Goal: Information Seeking & Learning: Learn about a topic

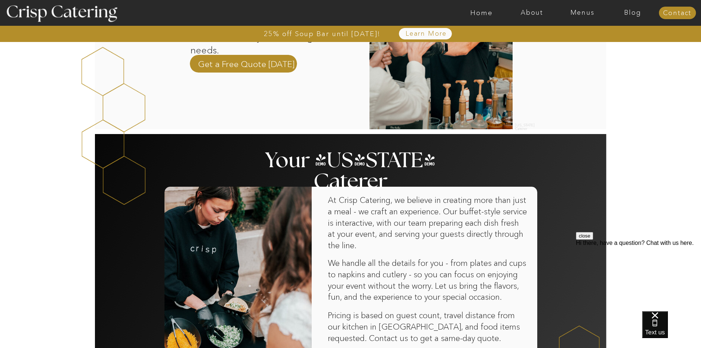
scroll to position [184, 0]
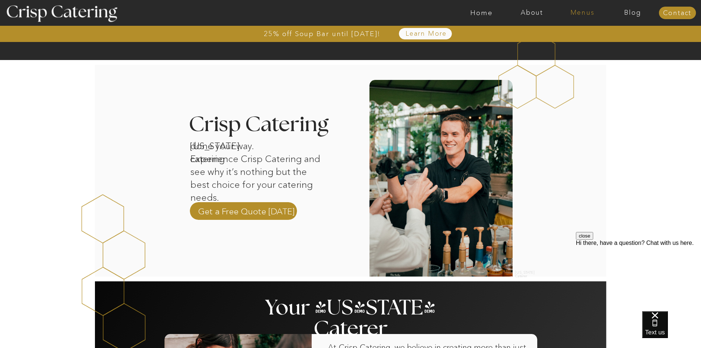
click at [576, 11] on nav "Menus" at bounding box center [582, 12] width 50 height 7
click at [575, 44] on nav "Winter (Sep-Feb)" at bounding box center [581, 43] width 60 height 7
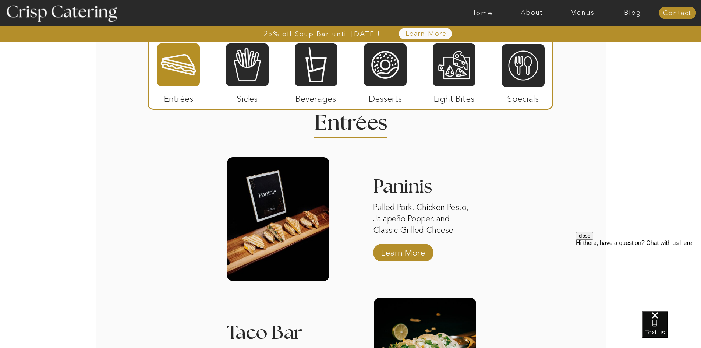
scroll to position [883, 0]
click at [399, 250] on p "Learn More" at bounding box center [402, 250] width 49 height 21
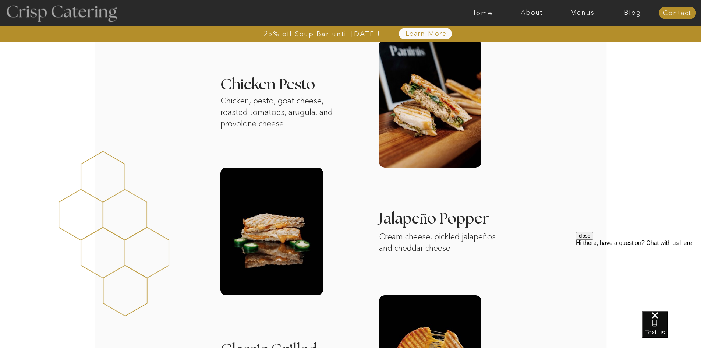
scroll to position [331, 0]
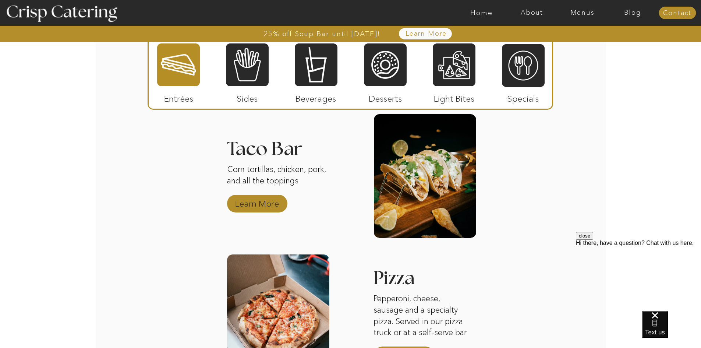
click at [271, 209] on p "Learn More" at bounding box center [256, 201] width 49 height 21
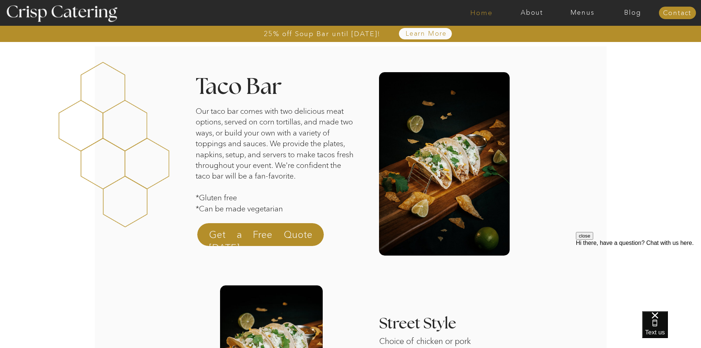
click at [483, 11] on nav "Home" at bounding box center [481, 12] width 50 height 7
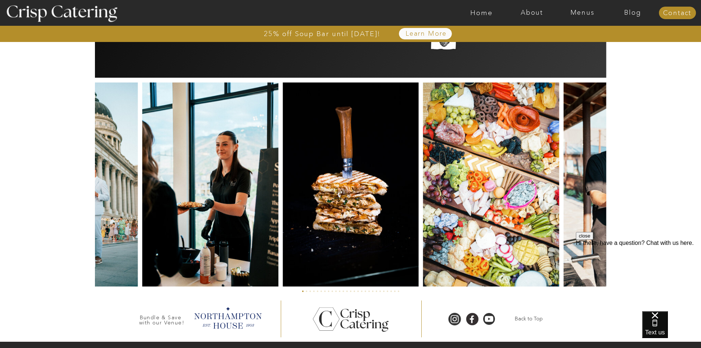
scroll to position [1698, 0]
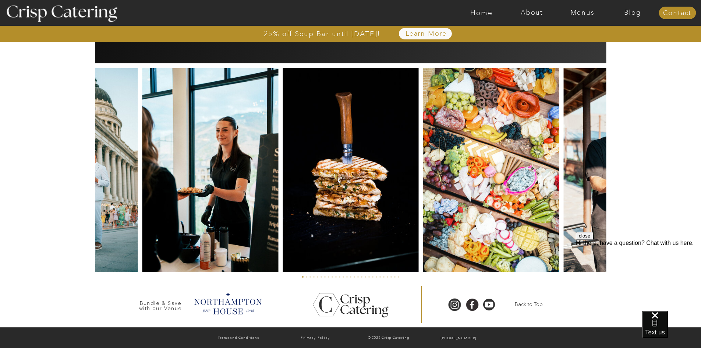
click at [587, 187] on img at bounding box center [631, 170] width 136 height 204
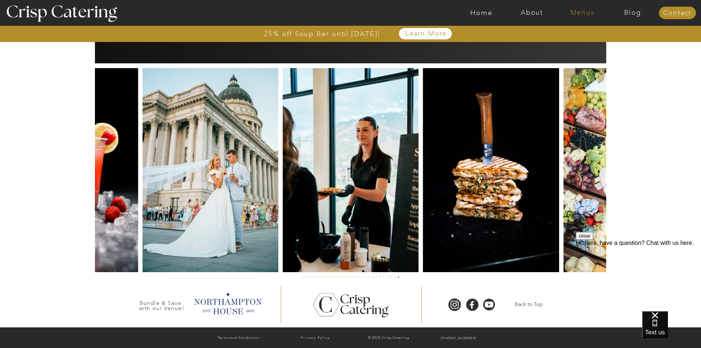
click at [589, 11] on nav "Menus" at bounding box center [582, 12] width 50 height 7
click at [564, 44] on nav "Winter (Sep-Feb)" at bounding box center [581, 43] width 60 height 7
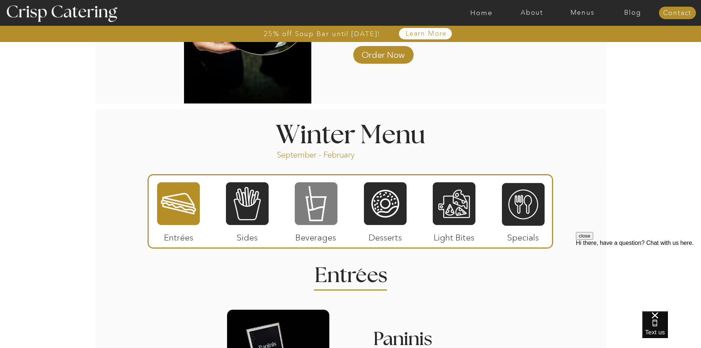
scroll to position [735, 0]
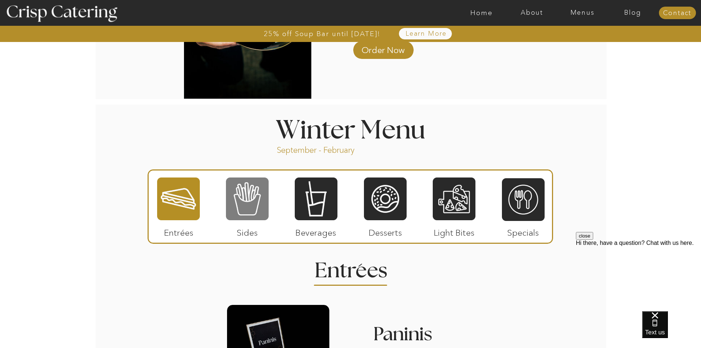
click at [257, 201] on div at bounding box center [247, 199] width 43 height 44
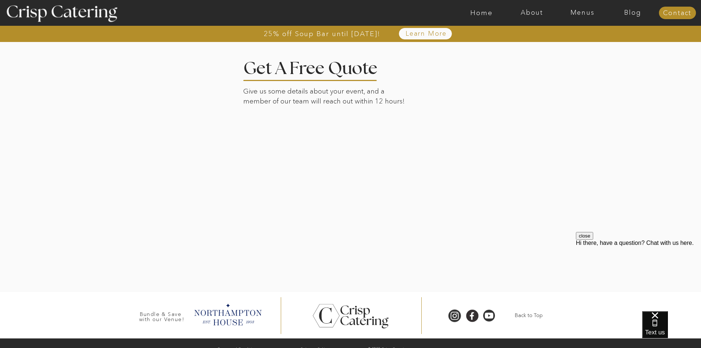
scroll to position [1835, 0]
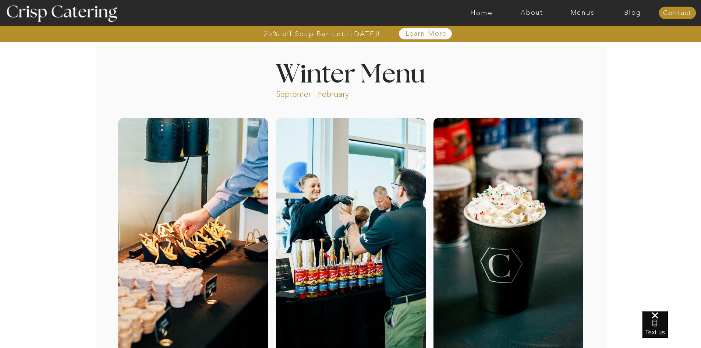
scroll to position [1684, 0]
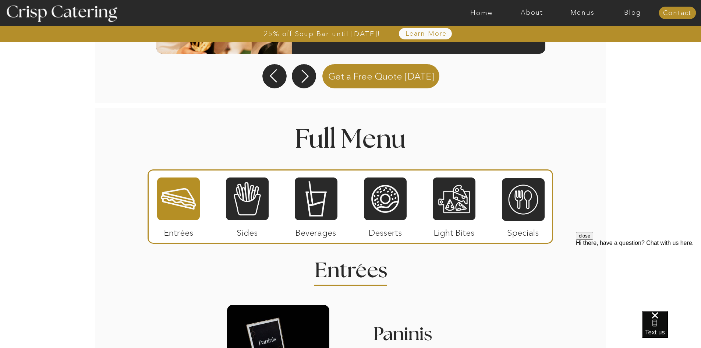
scroll to position [772, 0]
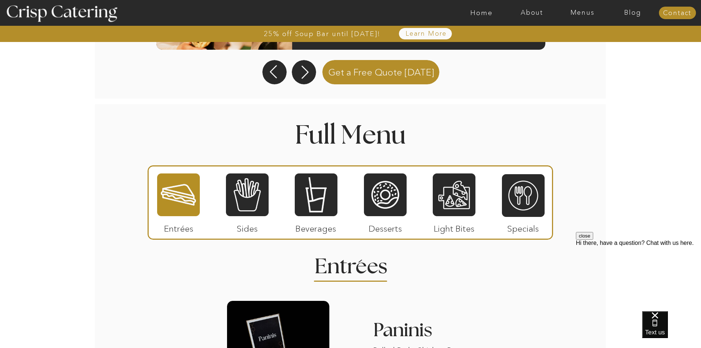
click at [181, 207] on div at bounding box center [178, 194] width 43 height 44
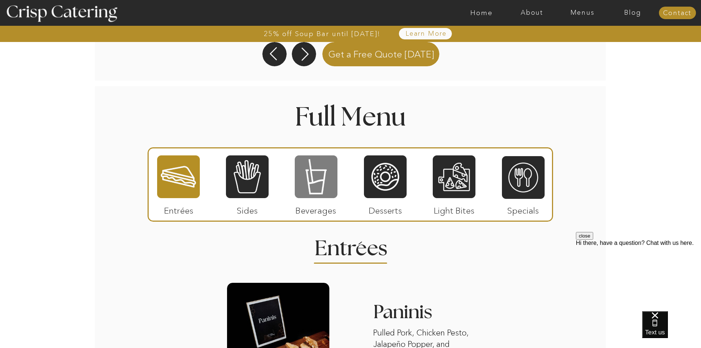
scroll to position [846, 0]
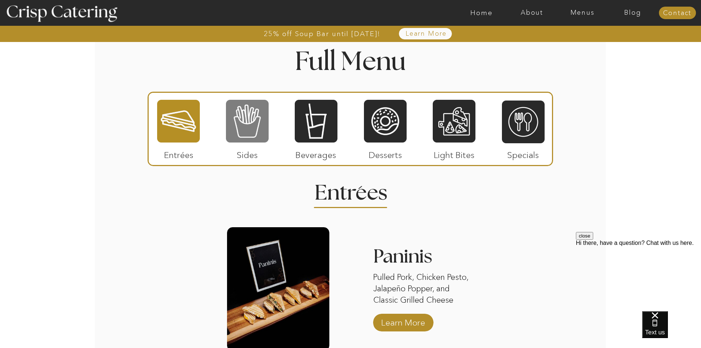
click at [249, 128] on div at bounding box center [247, 121] width 43 height 44
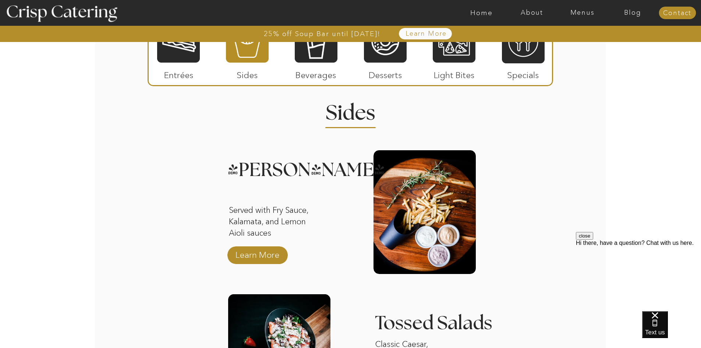
scroll to position [883, 0]
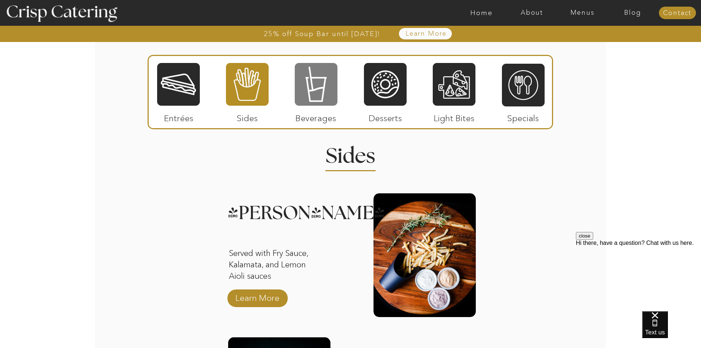
click at [332, 100] on div at bounding box center [316, 84] width 43 height 44
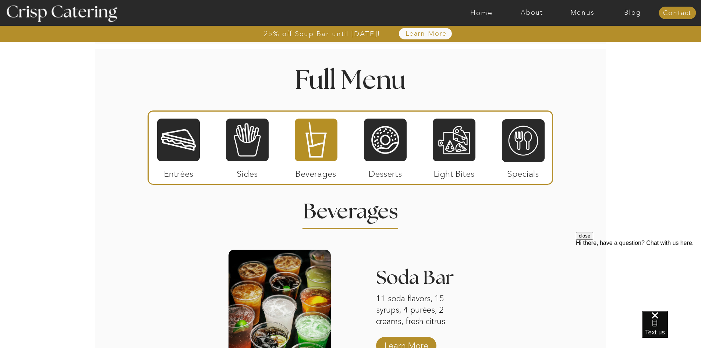
scroll to position [809, 0]
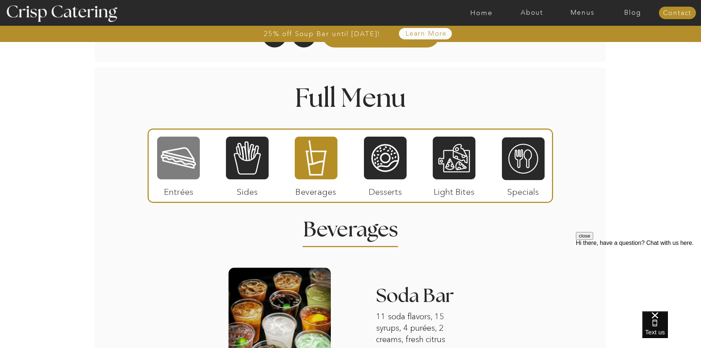
click at [165, 154] on div at bounding box center [178, 158] width 43 height 44
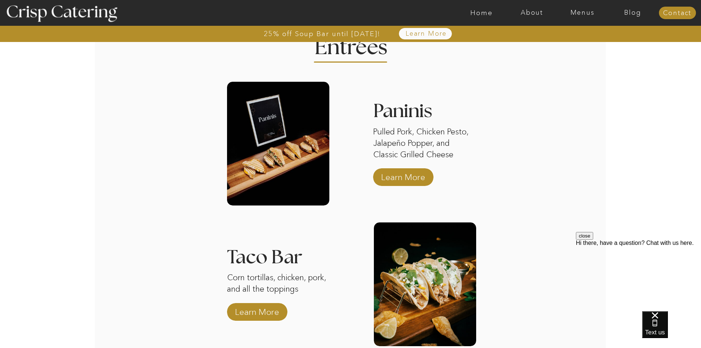
scroll to position [1030, 0]
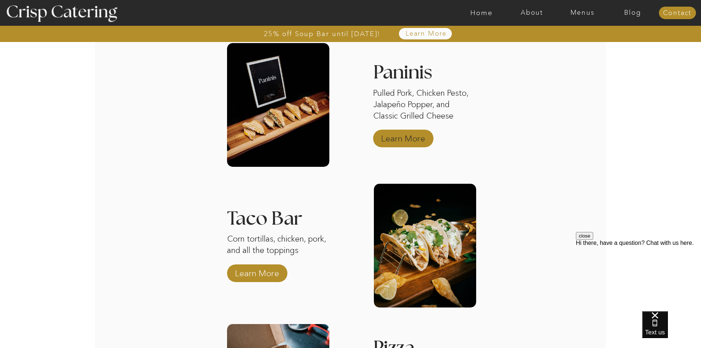
click at [403, 140] on p "Learn More" at bounding box center [402, 136] width 49 height 21
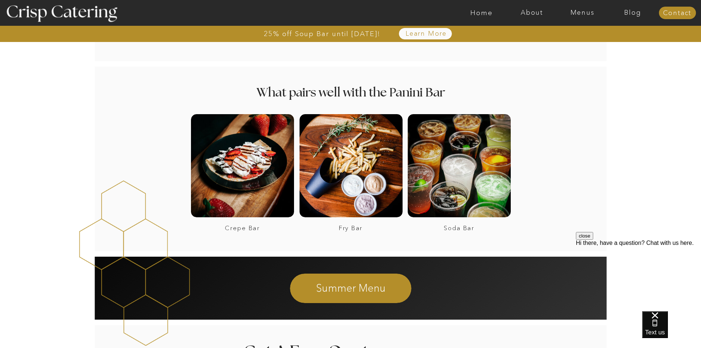
scroll to position [1030, 0]
